Goal: Task Accomplishment & Management: Manage account settings

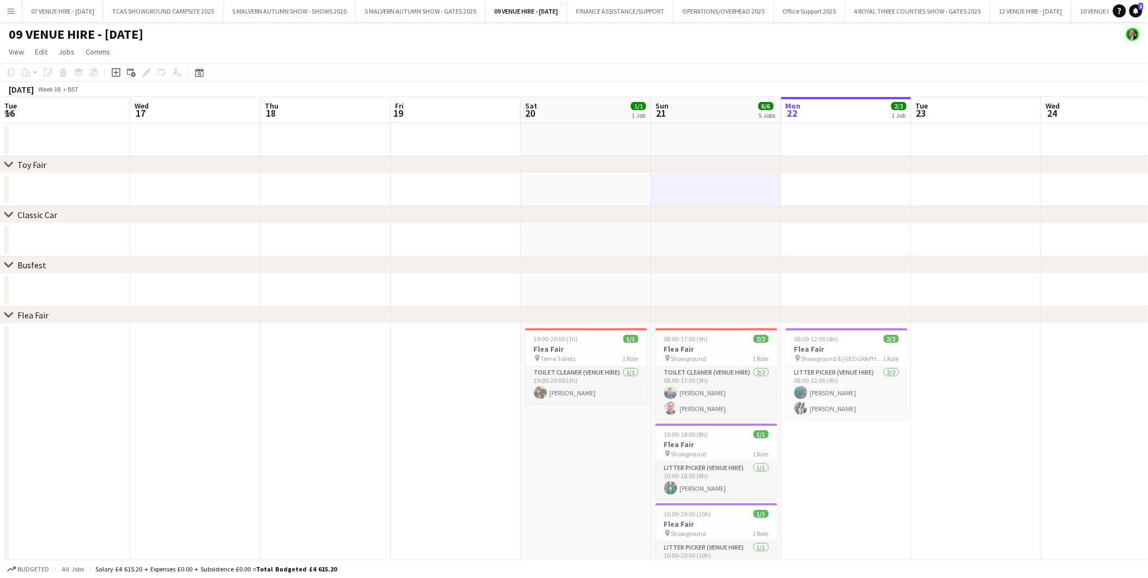
scroll to position [0, 258]
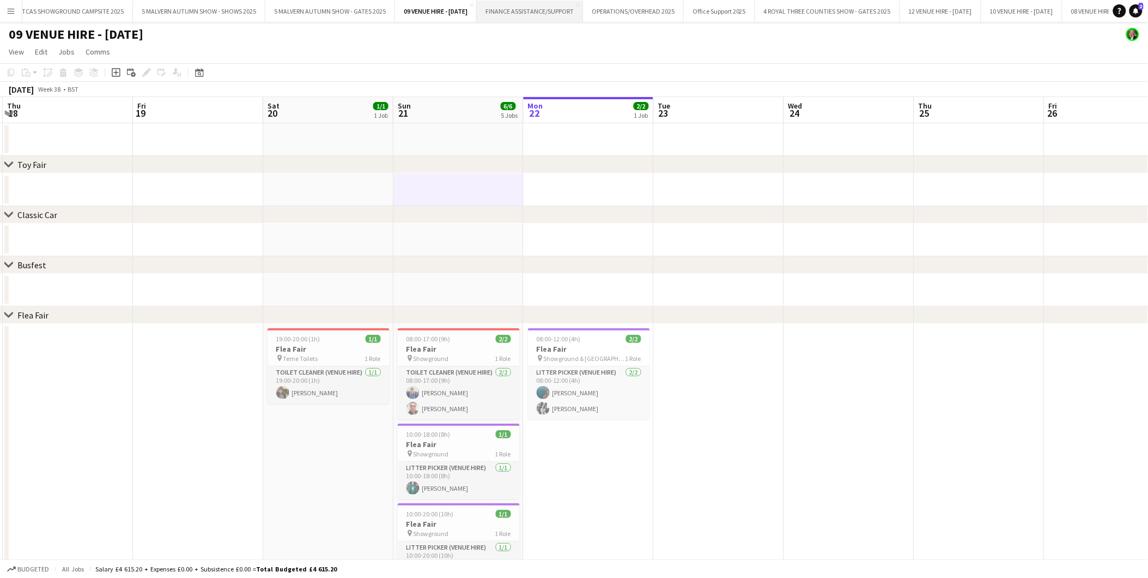
click at [560, 8] on button "FINANCE ASSISTANCE/SUPPORT Close" at bounding box center [530, 11] width 106 height 21
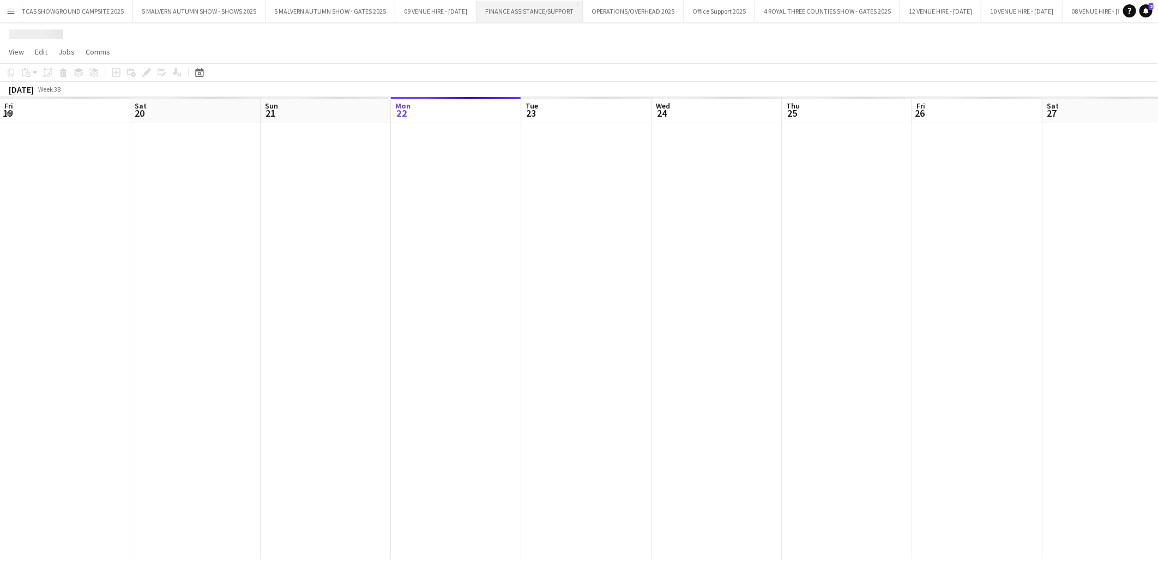
scroll to position [0, 260]
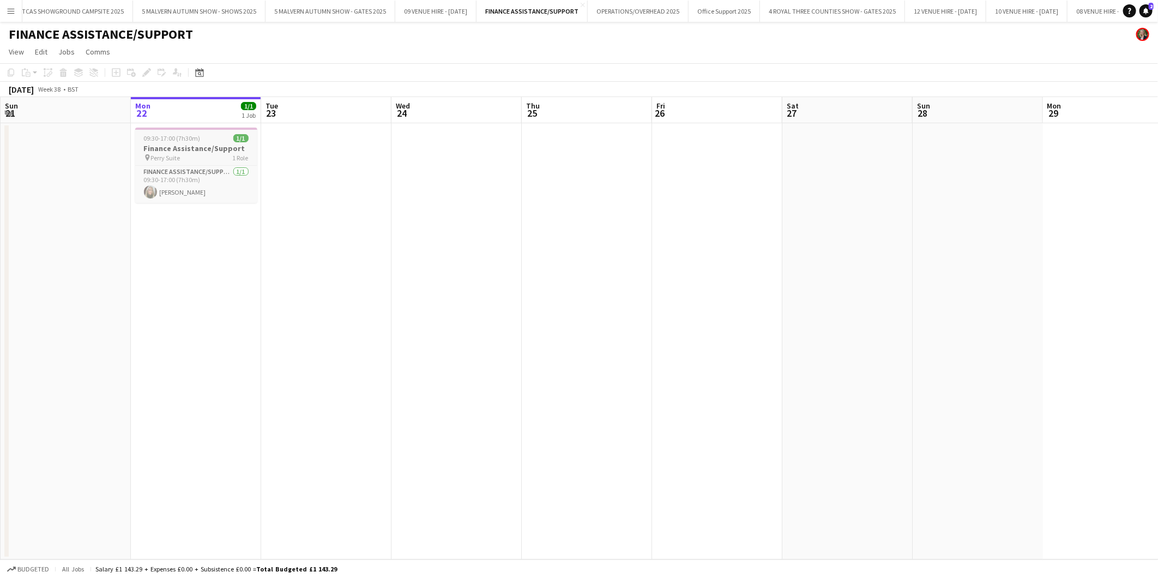
click at [180, 140] on span "09:30-17:00 (7h30m)" at bounding box center [172, 138] width 57 height 8
click at [145, 71] on icon "Edit" at bounding box center [146, 72] width 9 height 9
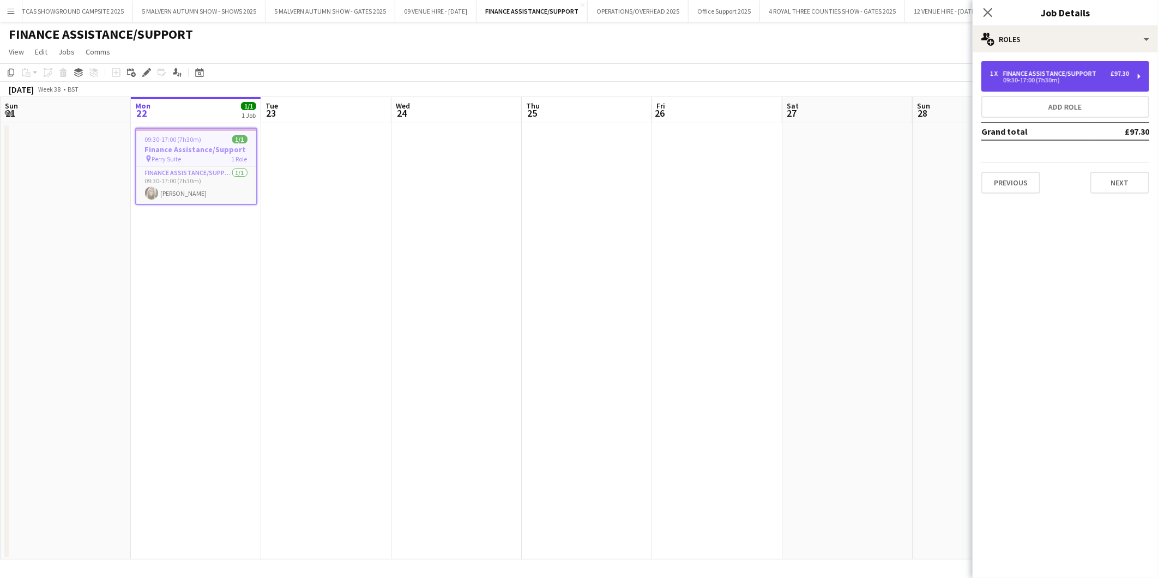
click at [1027, 79] on div "09:30-17:00 (7h30m)" at bounding box center [1059, 79] width 139 height 5
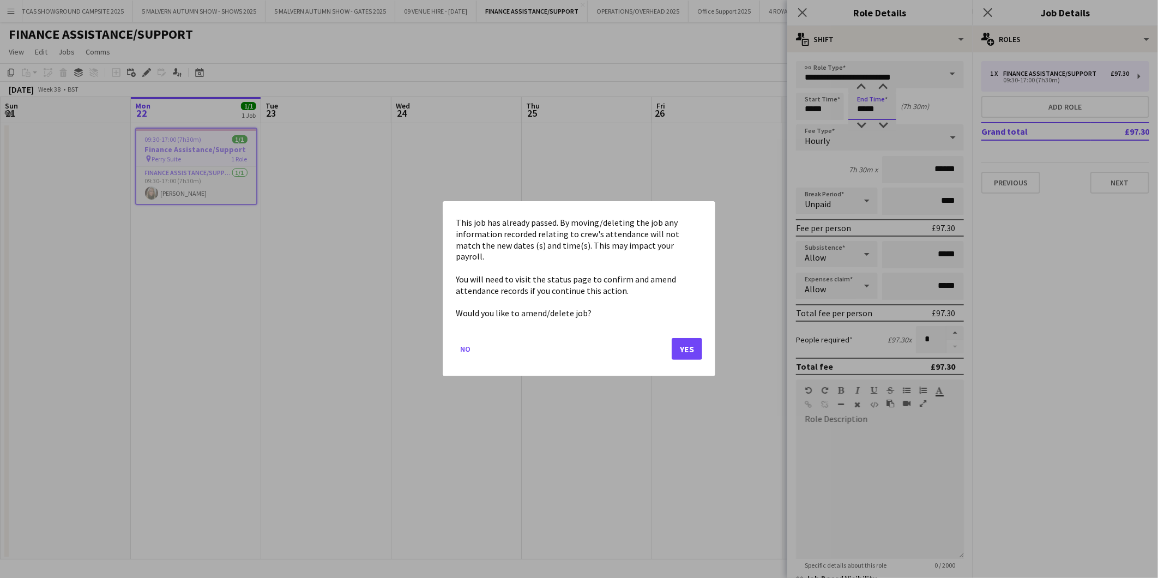
click at [885, 106] on body "Menu Boards Boards Boards All jobs Status Workforce Workforce My Workforce Recr…" at bounding box center [579, 289] width 1158 height 578
click at [689, 341] on button "Yes" at bounding box center [686, 349] width 31 height 22
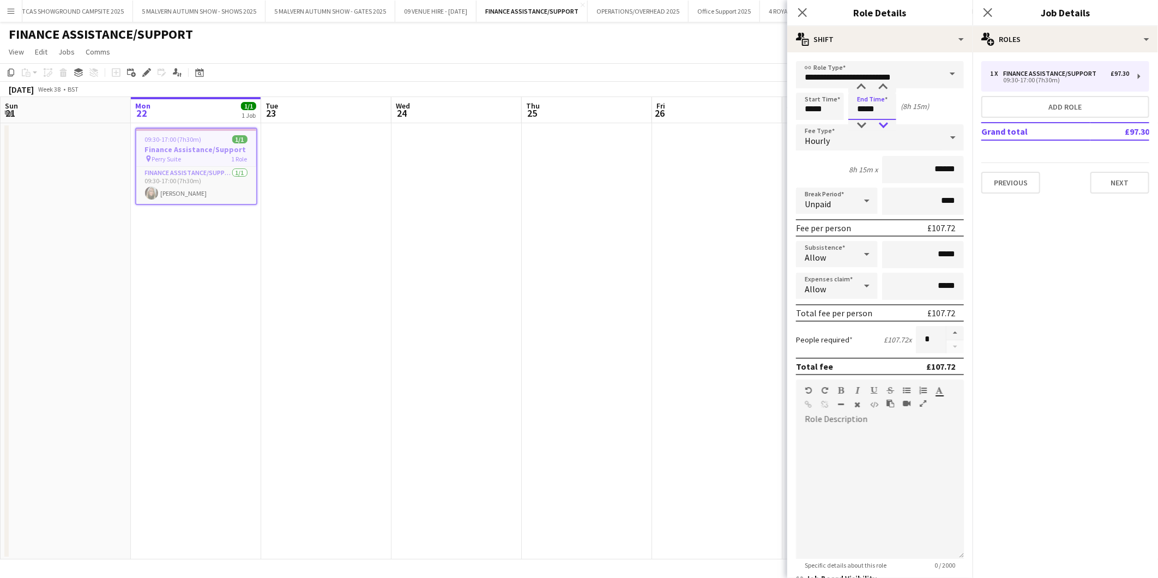
click at [885, 124] on div at bounding box center [883, 125] width 22 height 11
type input "*****"
click at [885, 124] on div at bounding box center [883, 125] width 22 height 11
click at [752, 154] on app-date-cell at bounding box center [717, 341] width 130 height 436
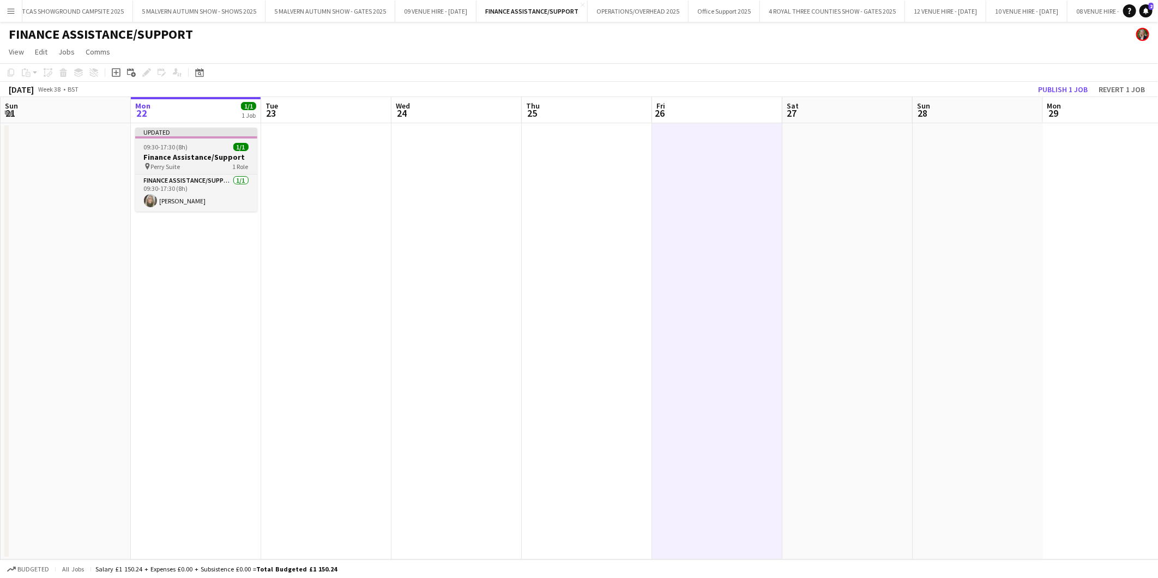
click at [160, 144] on span "09:30-17:30 (8h)" at bounding box center [166, 147] width 44 height 8
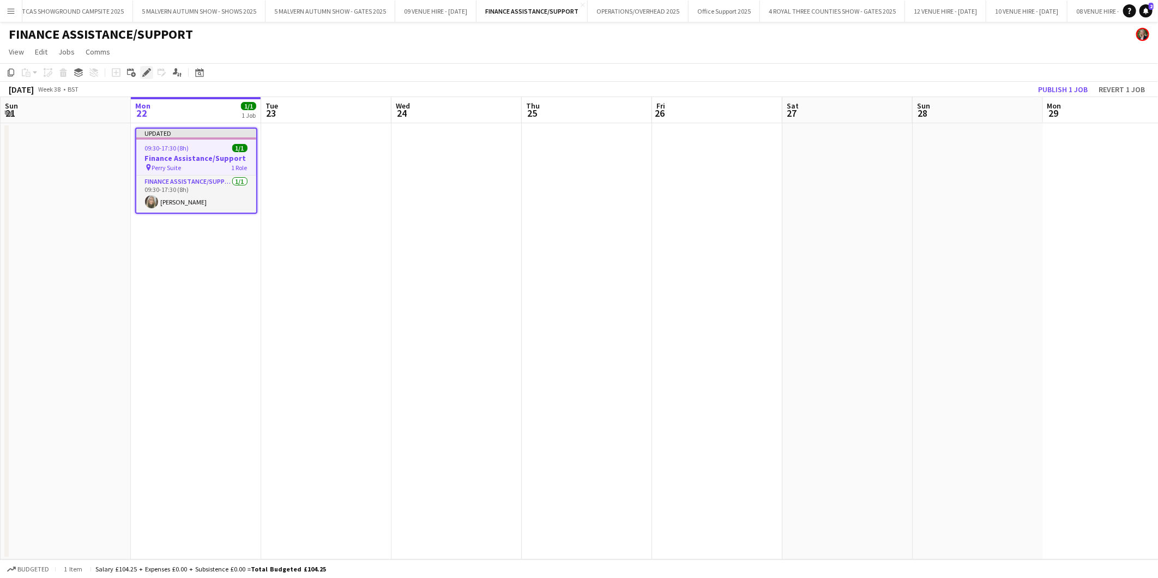
click at [145, 68] on icon "Edit" at bounding box center [146, 72] width 9 height 9
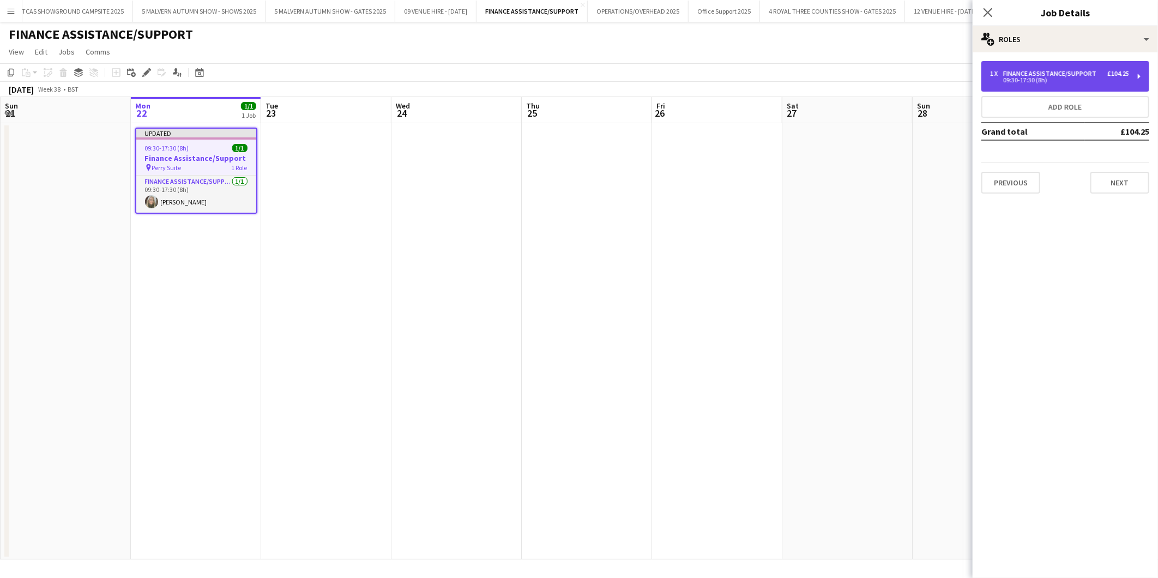
drag, startPoint x: 1072, startPoint y: 80, endPoint x: 1051, endPoint y: 81, distance: 21.3
click at [1072, 80] on div "09:30-17:30 (8h)" at bounding box center [1059, 79] width 139 height 5
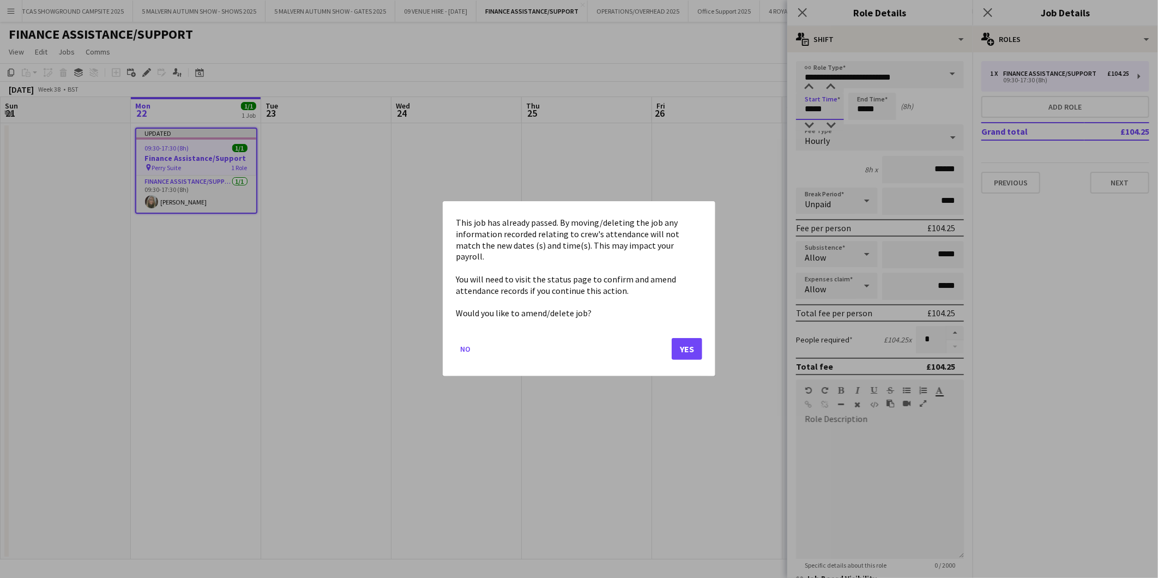
click at [842, 105] on body "Menu Boards Boards Boards All jobs Status Workforce Workforce My Workforce Recr…" at bounding box center [579, 289] width 1158 height 578
click at [683, 344] on button "Yes" at bounding box center [686, 349] width 31 height 22
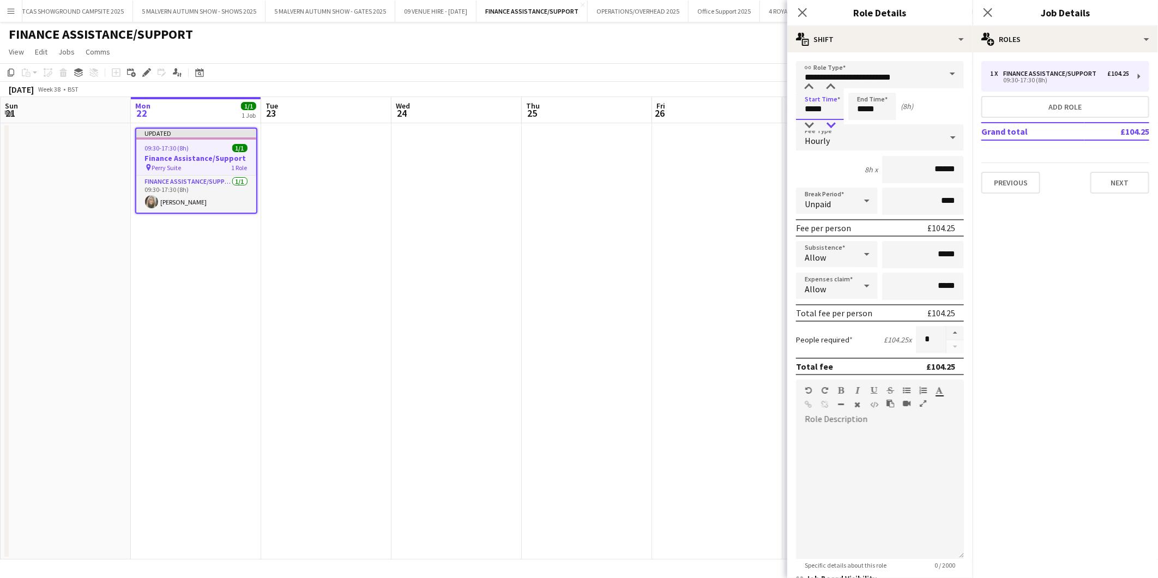
type input "*****"
click at [832, 126] on div at bounding box center [831, 125] width 22 height 11
click at [751, 191] on app-date-cell at bounding box center [717, 341] width 130 height 436
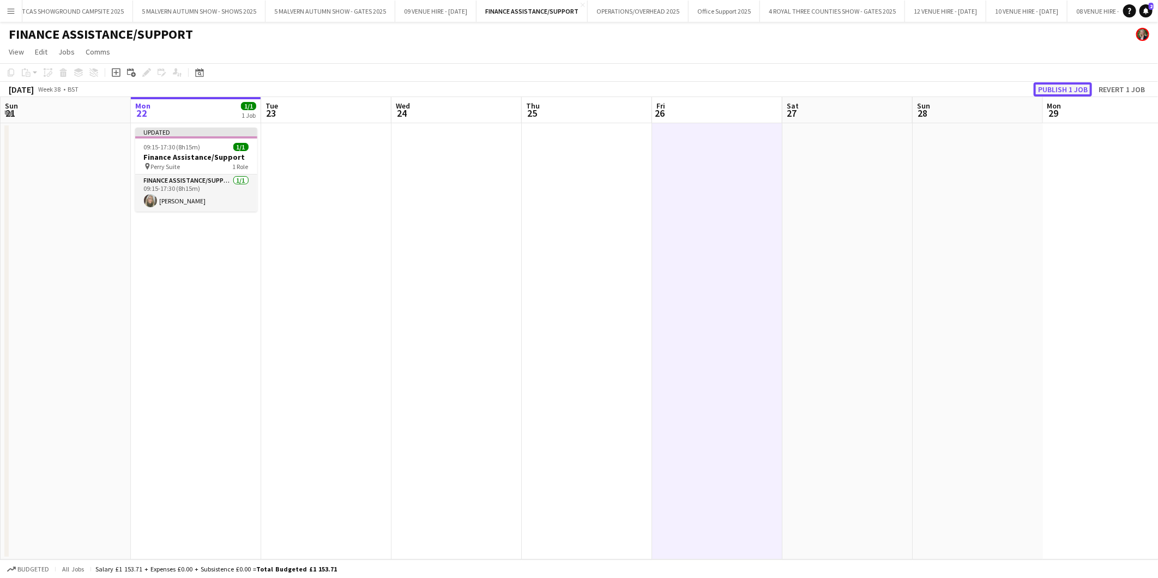
click at [1062, 90] on button "Publish 1 job" at bounding box center [1062, 89] width 58 height 14
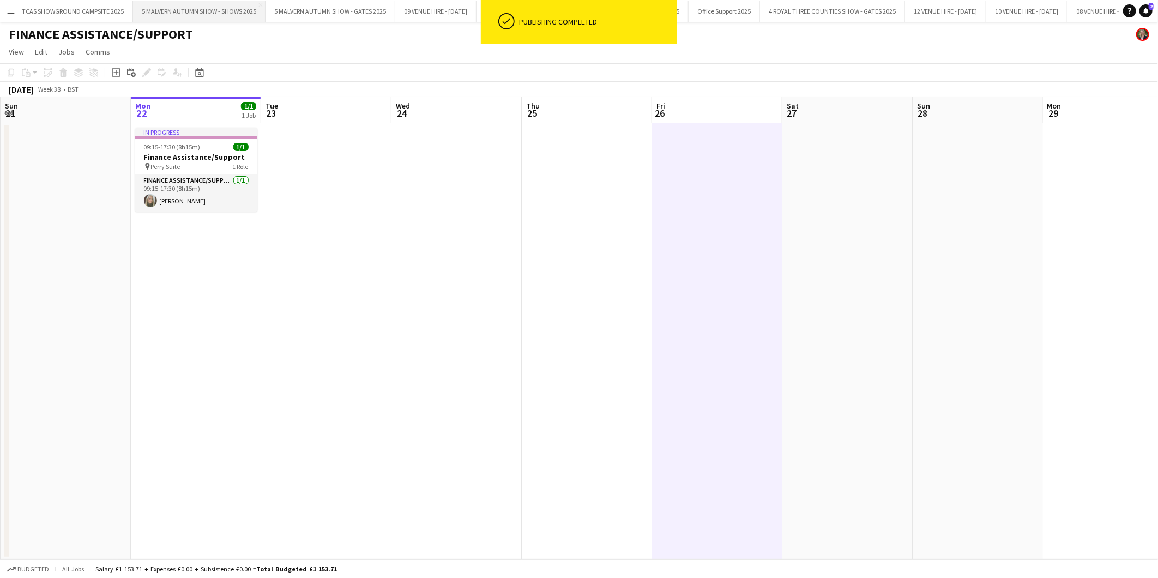
click at [239, 9] on button "5 MALVERN AUTUMN SHOW - SHOWS 2025 Close" at bounding box center [199, 11] width 132 height 21
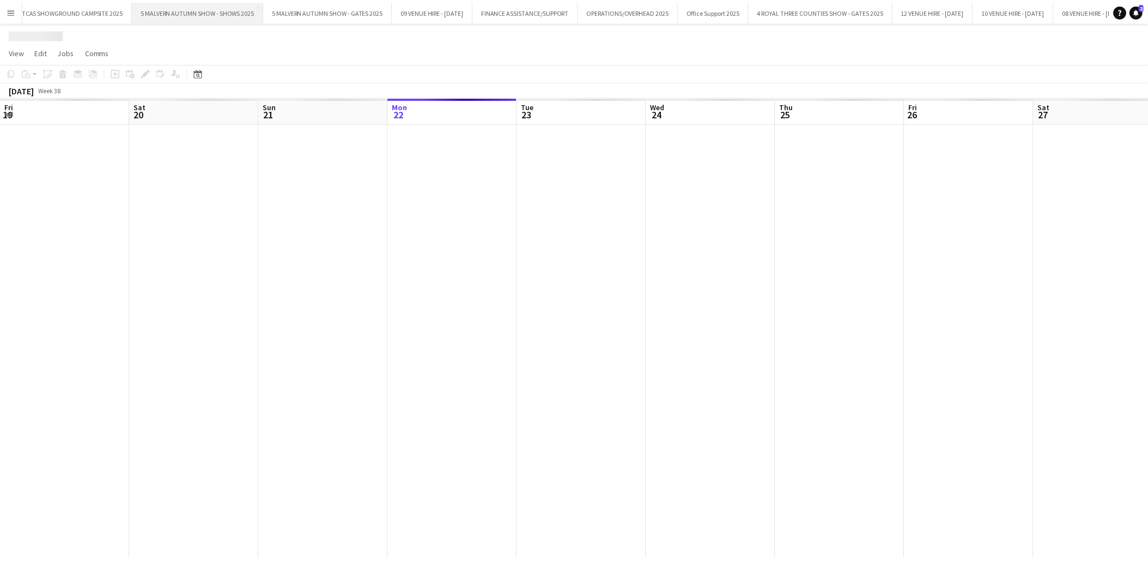
scroll to position [0, 260]
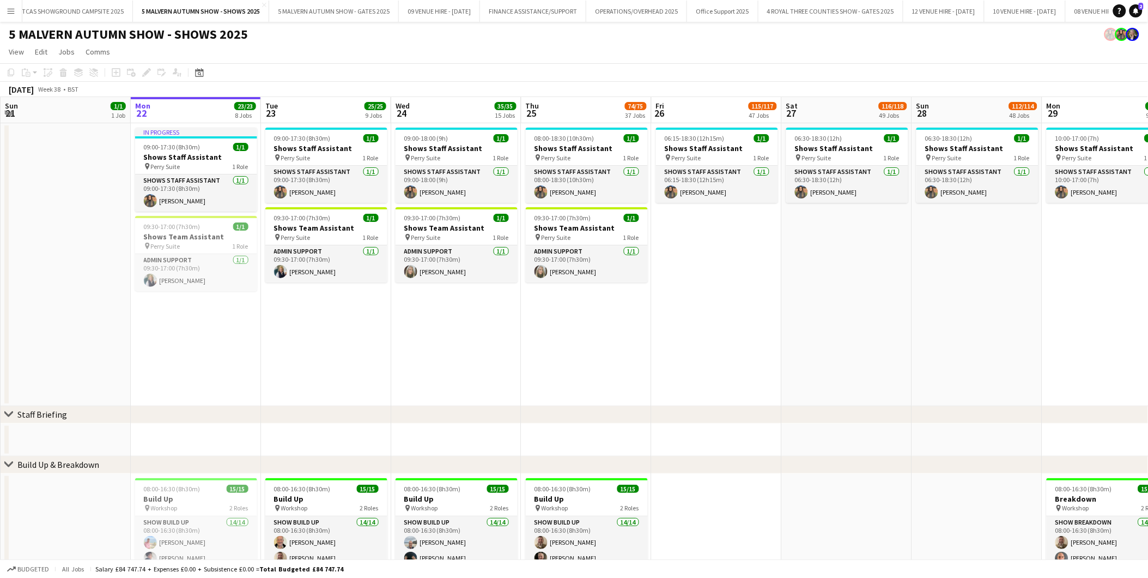
click at [707, 396] on app-date-cell "06:15-18:30 (12h15m) 1/1 Shows Staff Assistant pin Perry Suite 1 Role Shows Sta…" at bounding box center [717, 264] width 130 height 283
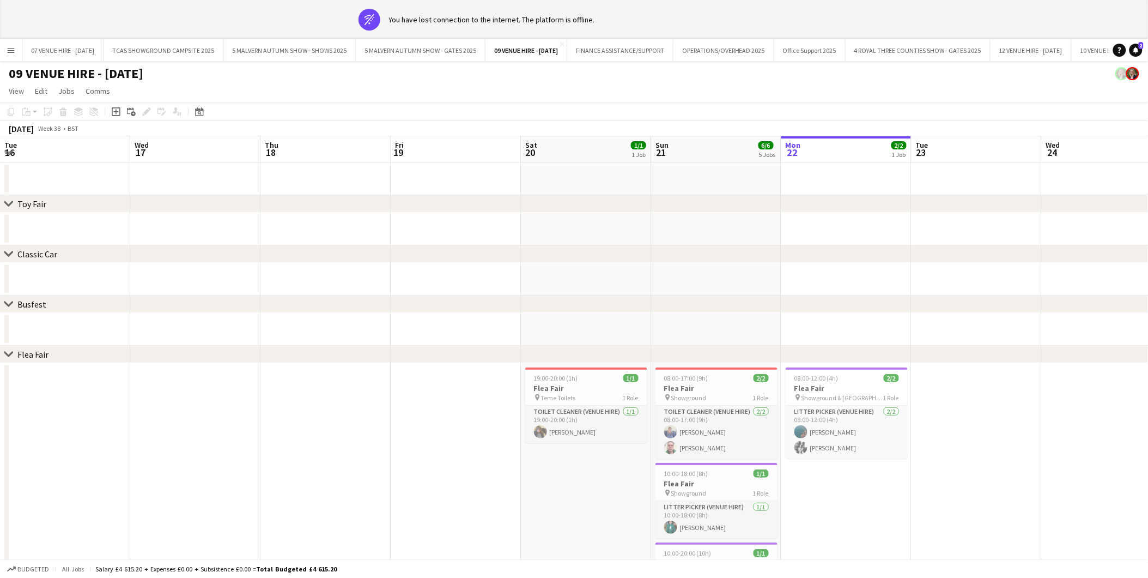
scroll to position [0, 304]
